Goal: Check status: Check status

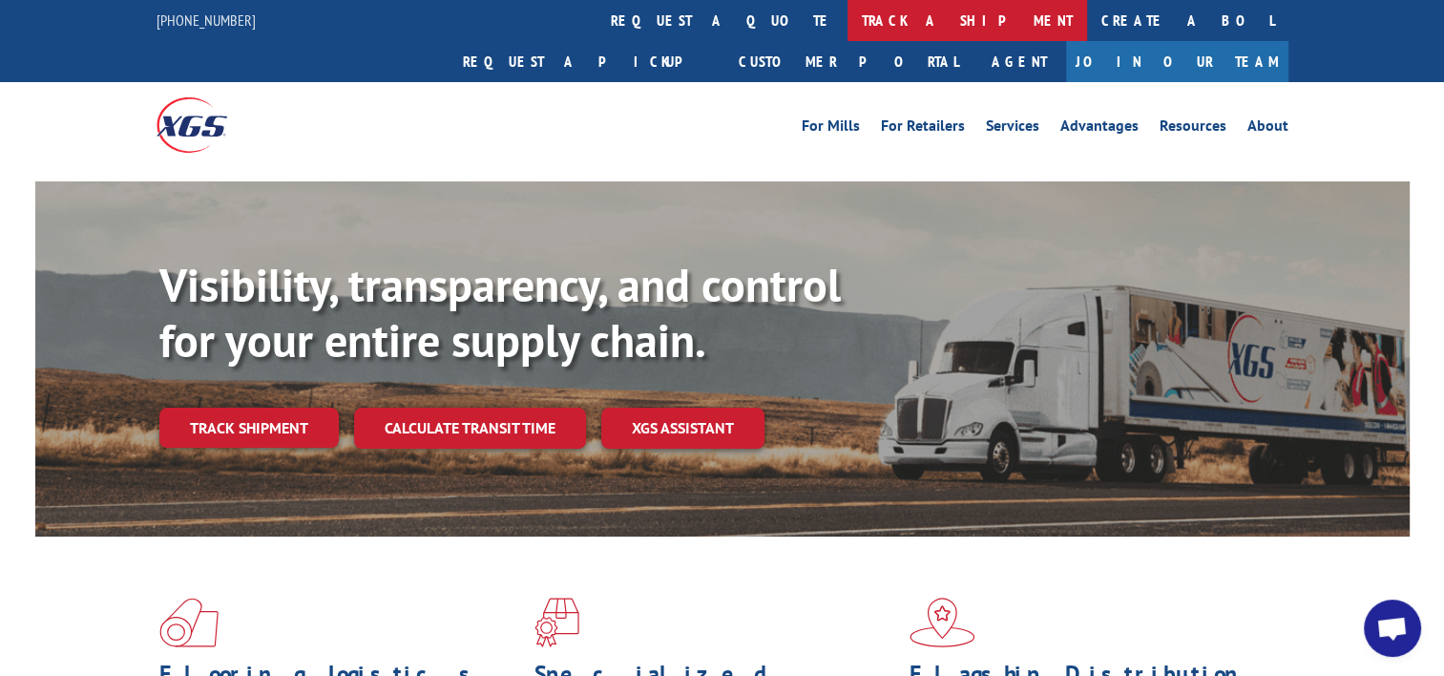
click at [847, 18] on link "track a shipment" at bounding box center [967, 20] width 240 height 41
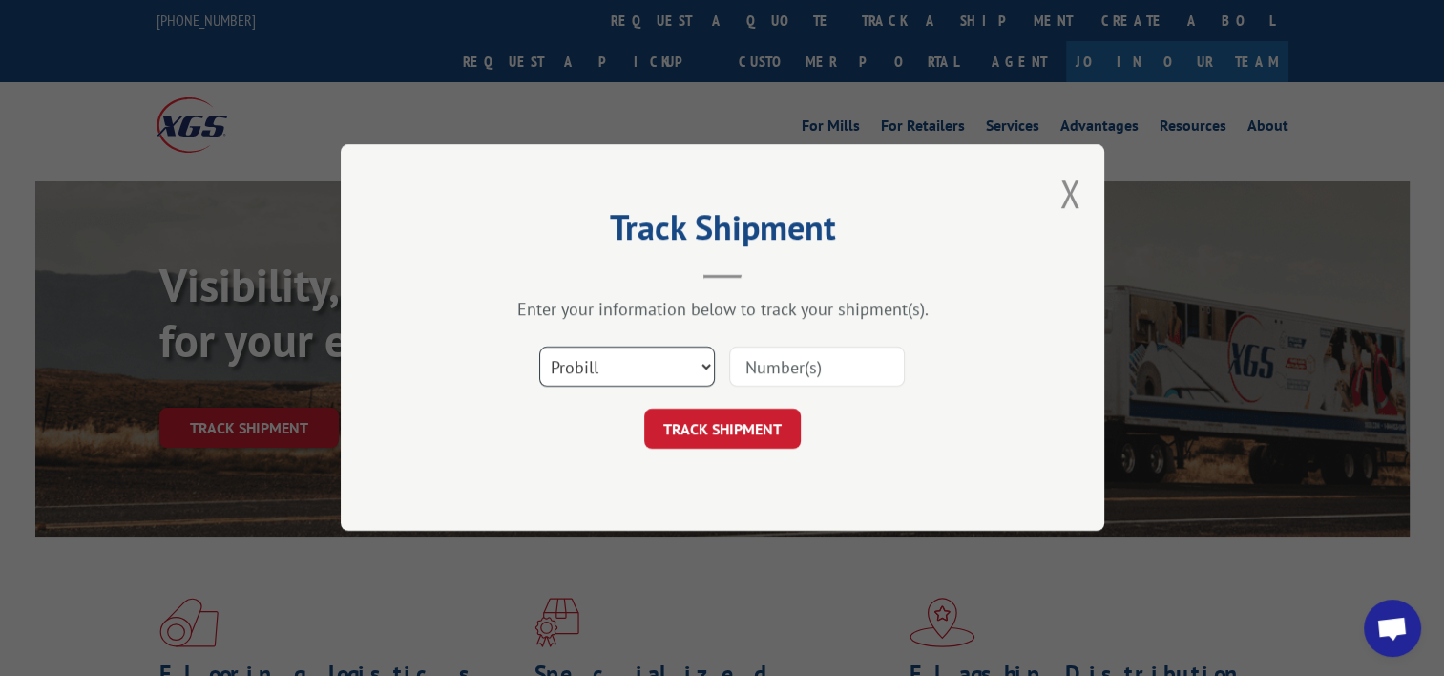
click at [691, 378] on select "Select category... Probill BOL PO" at bounding box center [627, 367] width 176 height 40
select select "bol"
click at [539, 347] on select "Select category... Probill BOL PO" at bounding box center [627, 367] width 176 height 40
click at [784, 366] on input at bounding box center [817, 367] width 176 height 40
paste input "4085782"
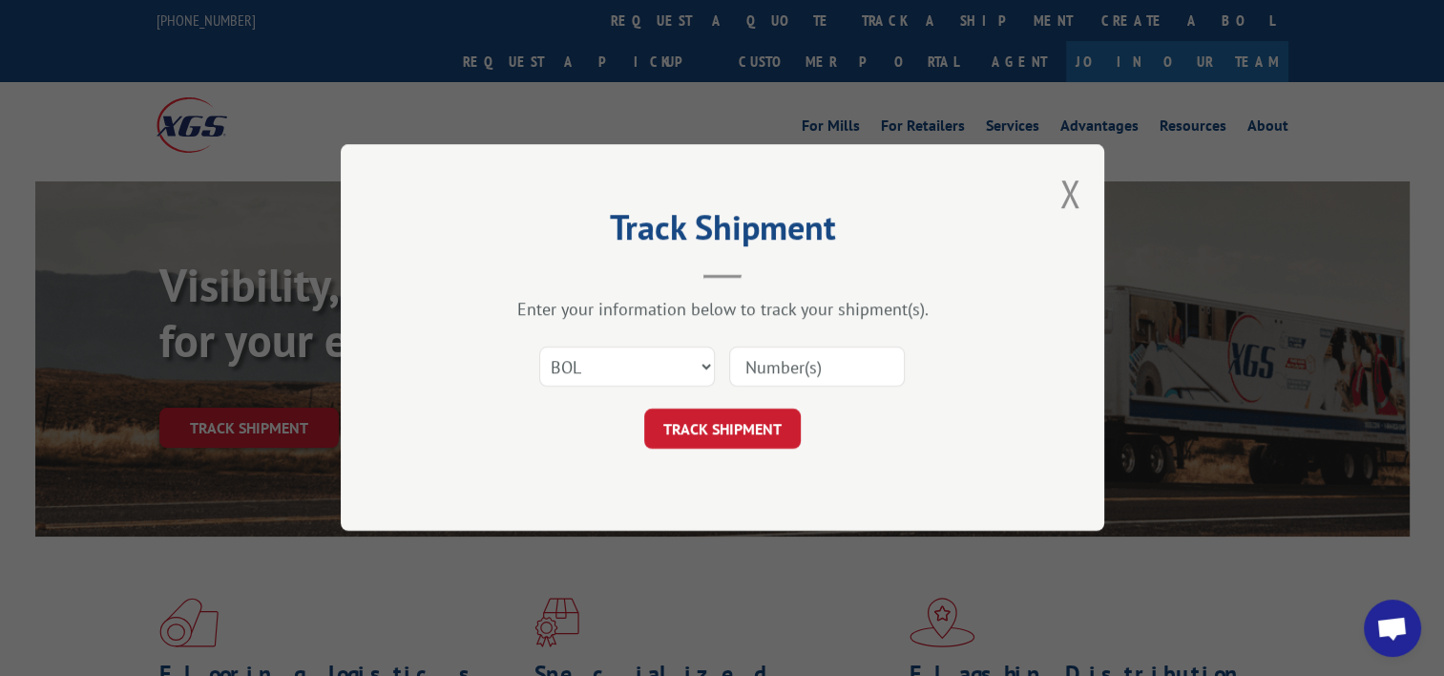
type input "4085782"
click button "TRACK SHIPMENT" at bounding box center [722, 429] width 157 height 40
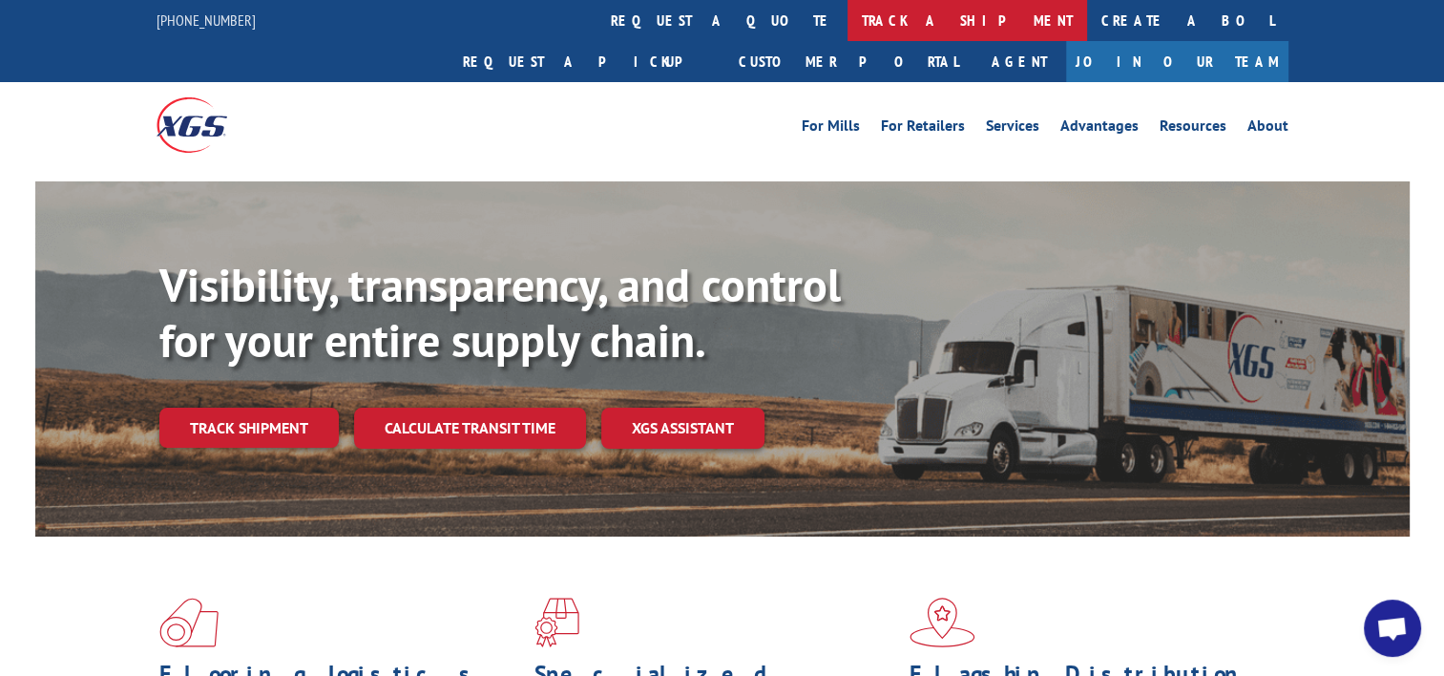
click at [847, 14] on link "track a shipment" at bounding box center [967, 20] width 240 height 41
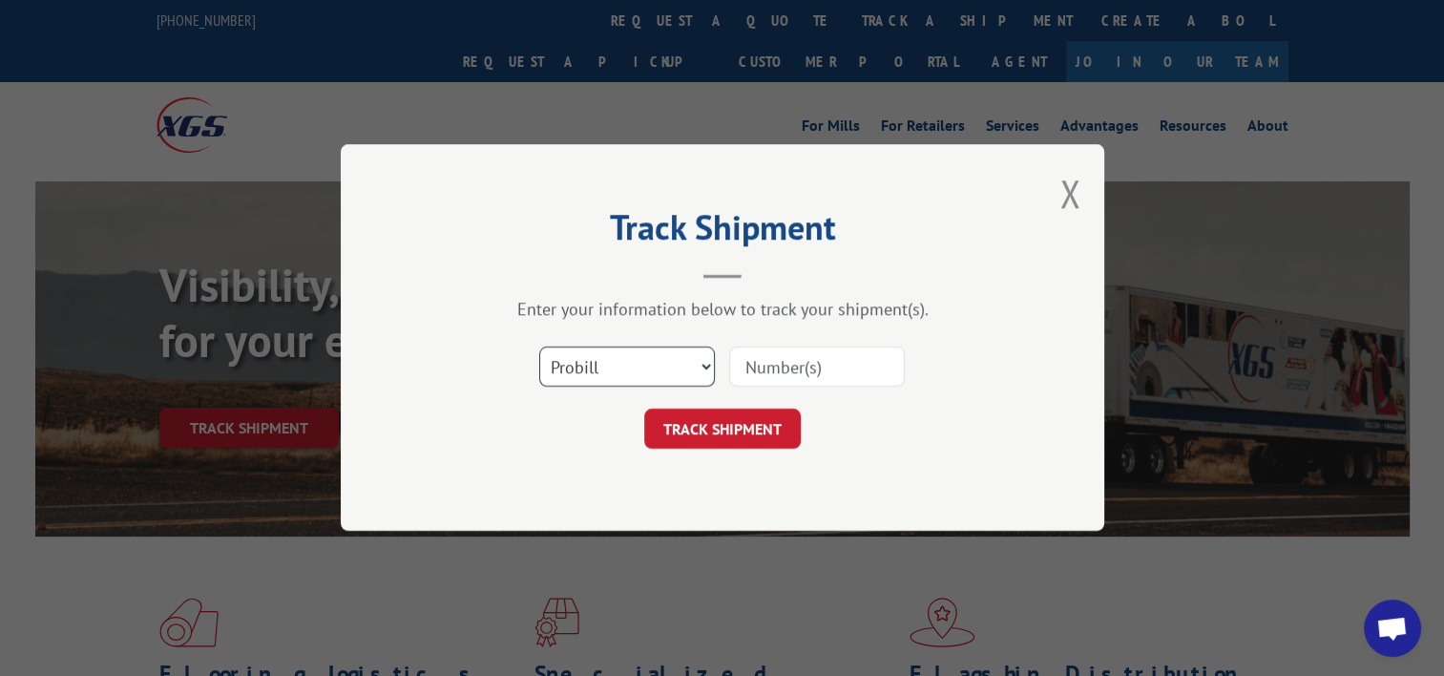
click at [702, 364] on select "Select category... Probill BOL PO" at bounding box center [627, 367] width 176 height 40
select select "bol"
click at [539, 347] on select "Select category... Probill BOL PO" at bounding box center [627, 367] width 176 height 40
click at [833, 373] on input at bounding box center [817, 367] width 176 height 40
paste input "4085782"
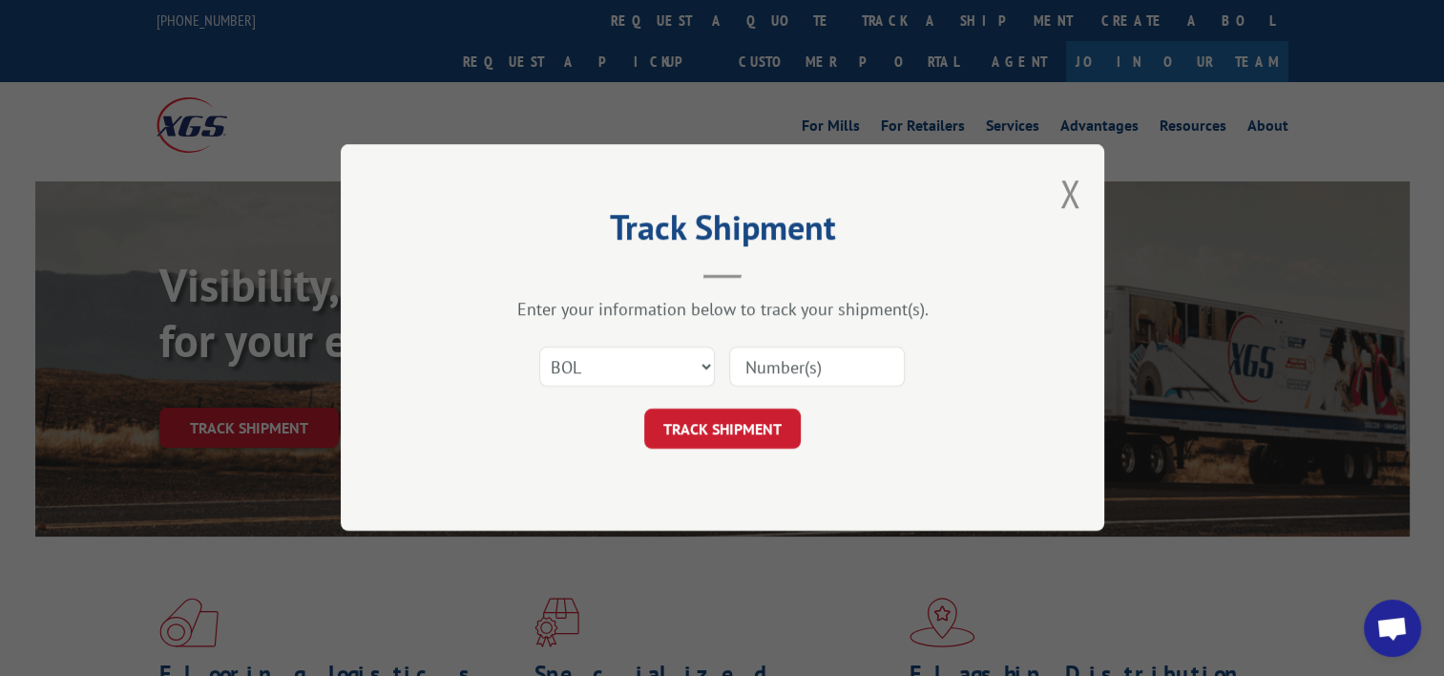
type input "4085782"
click button "TRACK SHIPMENT" at bounding box center [722, 429] width 157 height 40
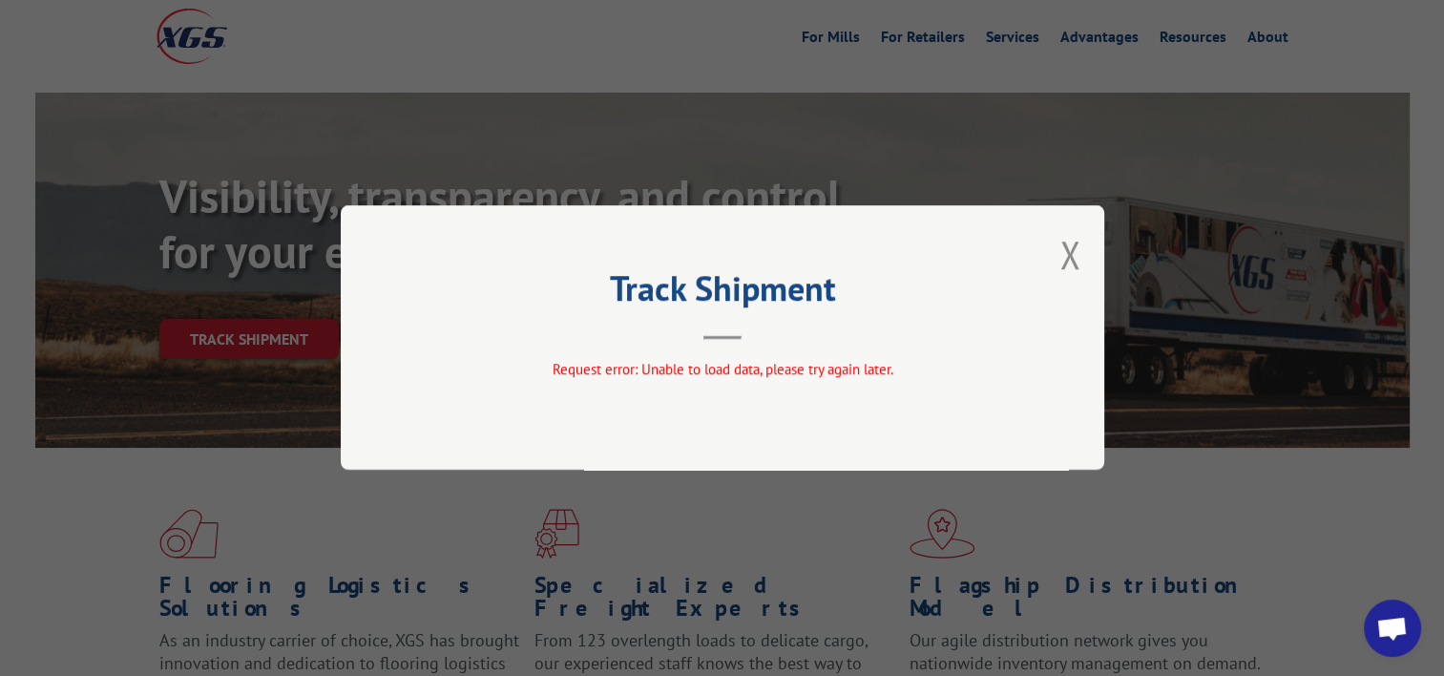
scroll to position [191, 0]
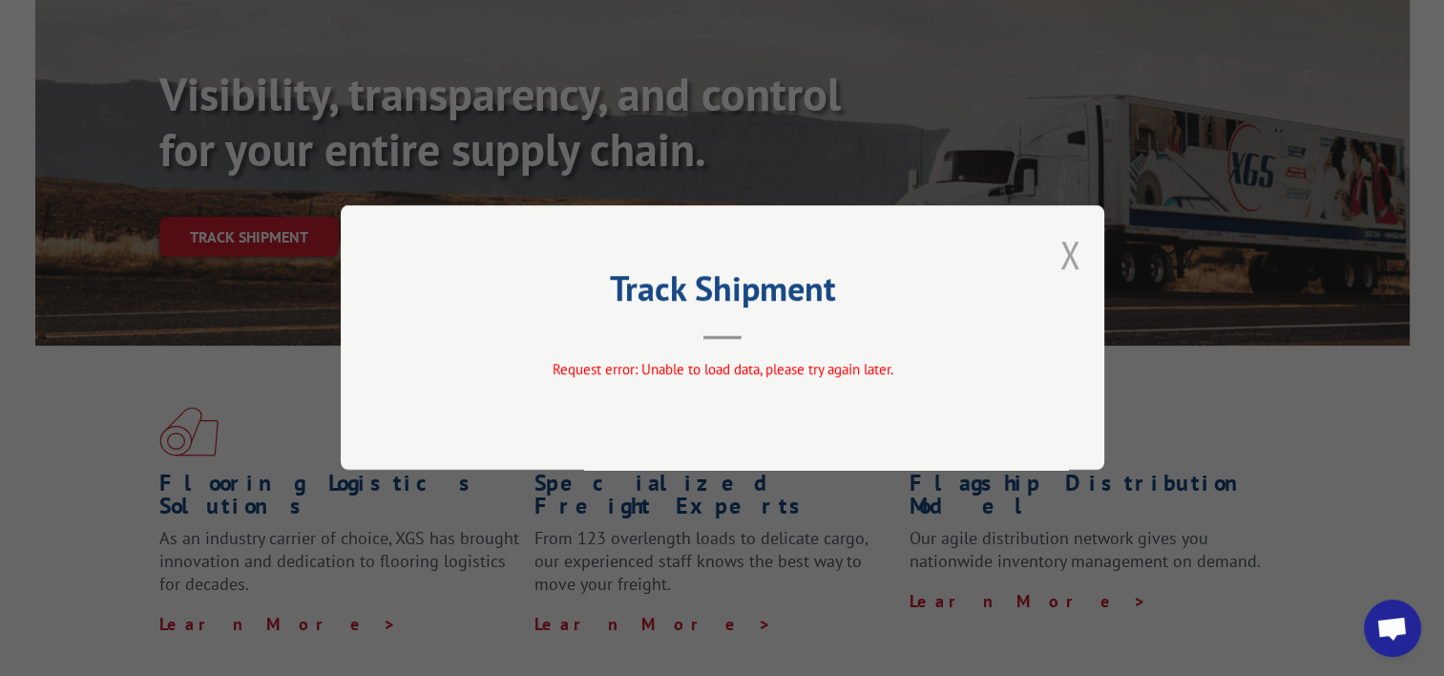
click at [1067, 251] on button "Close modal" at bounding box center [1069, 254] width 21 height 51
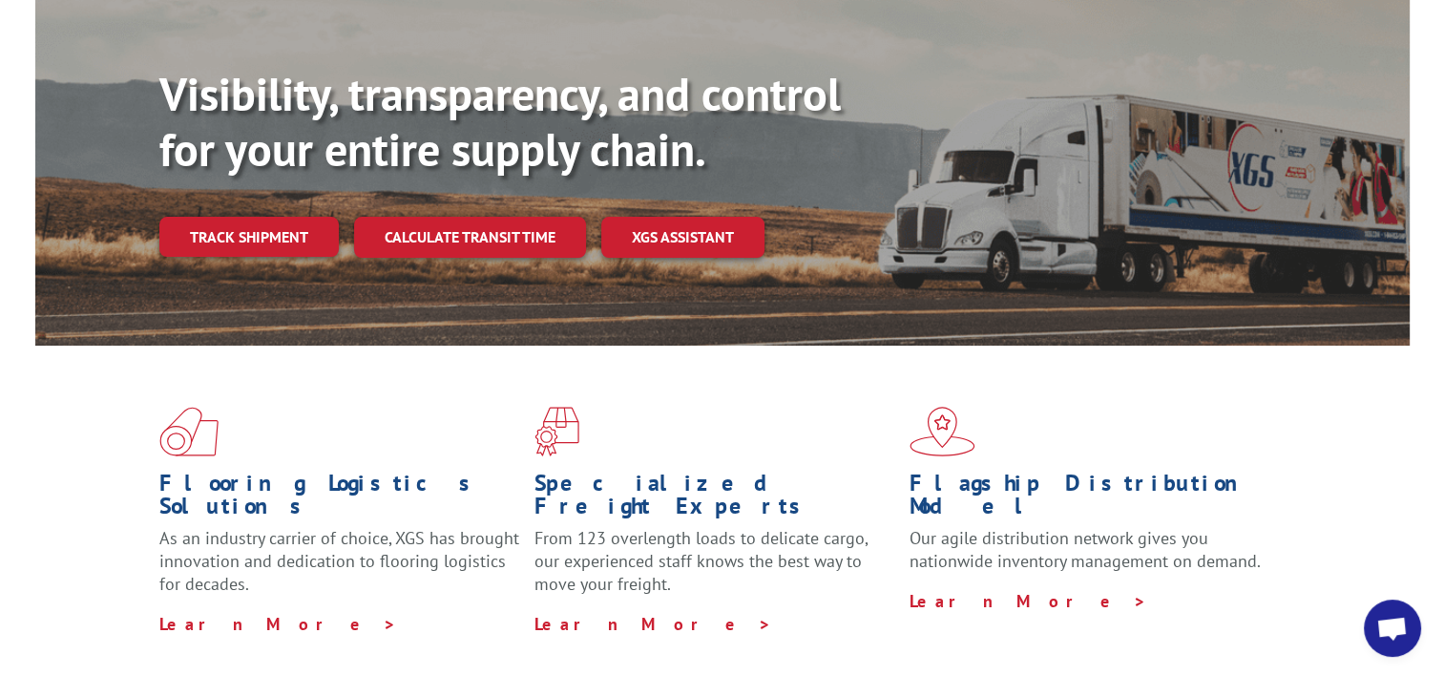
scroll to position [0, 0]
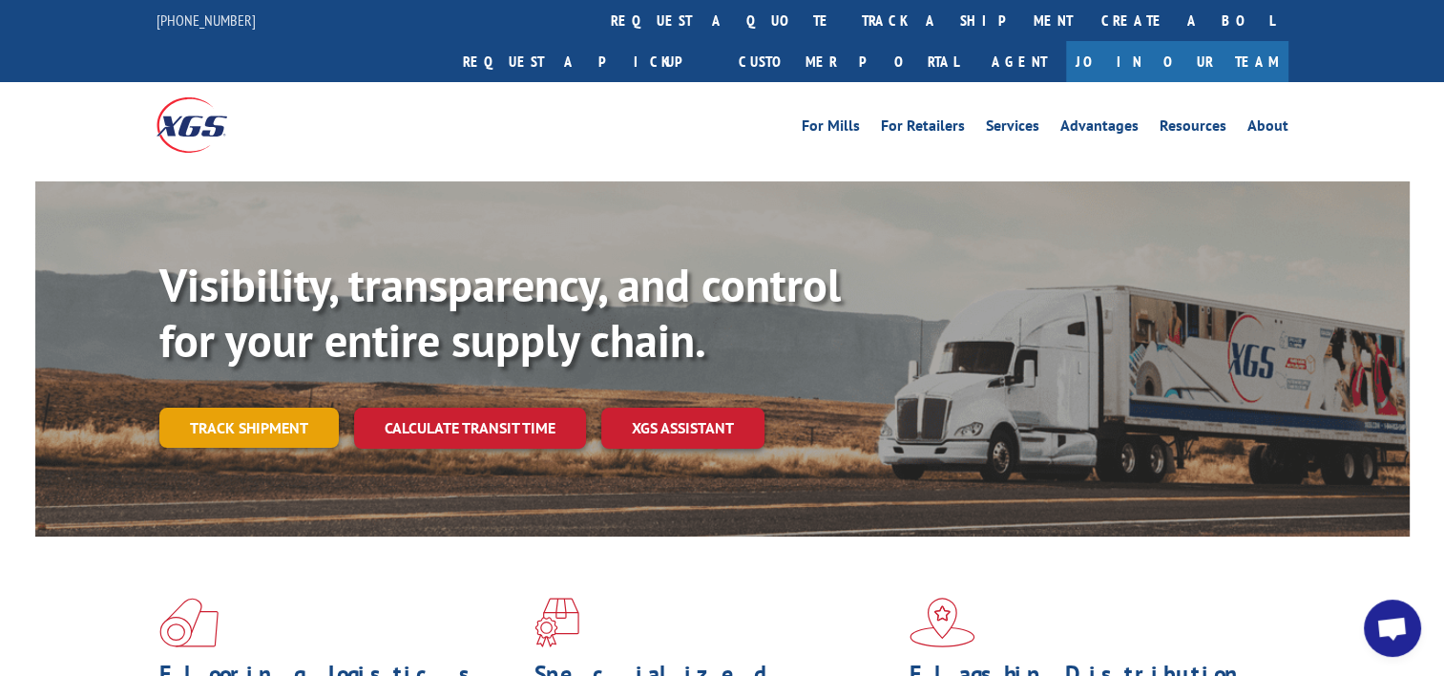
click at [214, 407] on link "Track shipment" at bounding box center [248, 427] width 179 height 40
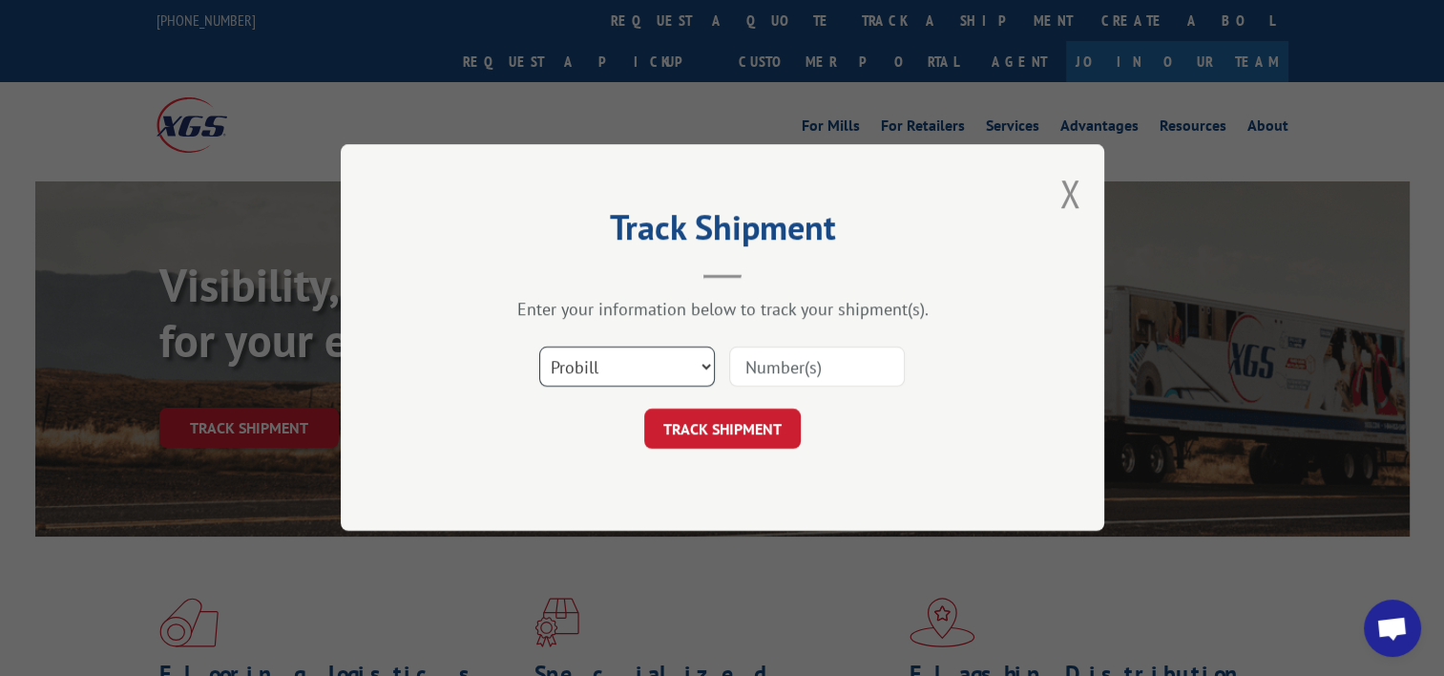
click at [641, 382] on select "Select category... Probill BOL PO" at bounding box center [627, 367] width 176 height 40
select select "bol"
click at [539, 347] on select "Select category... Probill BOL PO" at bounding box center [627, 367] width 176 height 40
click at [802, 382] on input at bounding box center [817, 367] width 176 height 40
paste input "4085782"
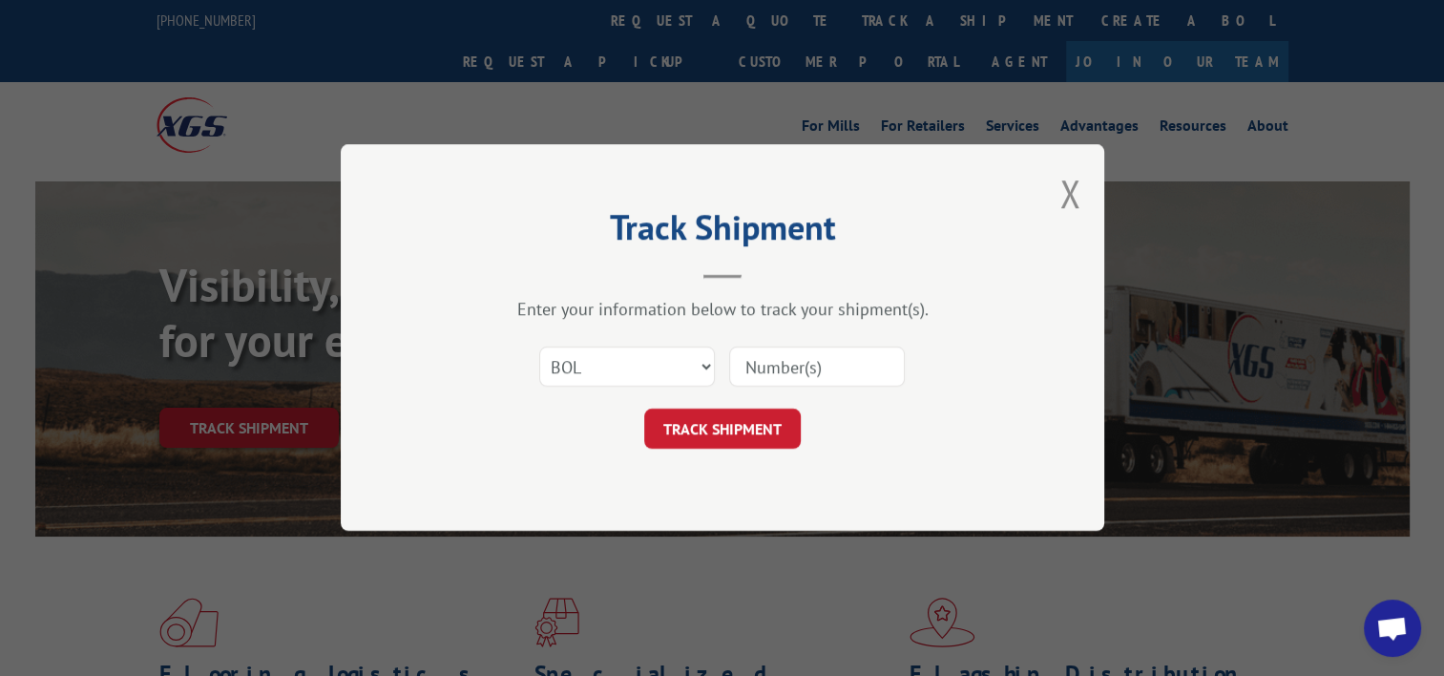
type input "4085782"
click button "TRACK SHIPMENT" at bounding box center [722, 429] width 157 height 40
